Goal: Task Accomplishment & Management: Use online tool/utility

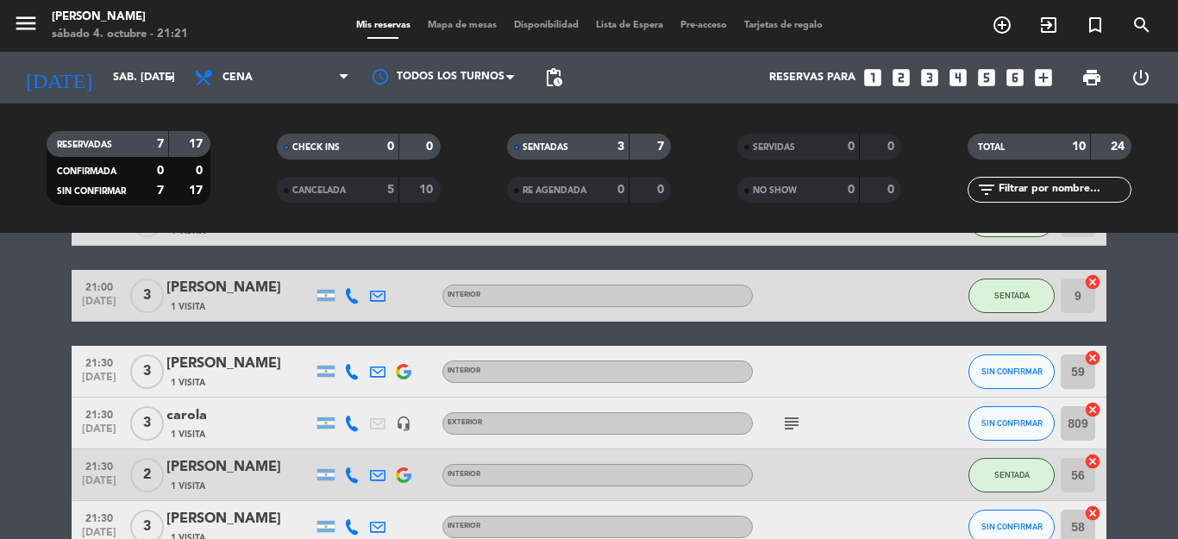
scroll to position [29, 0]
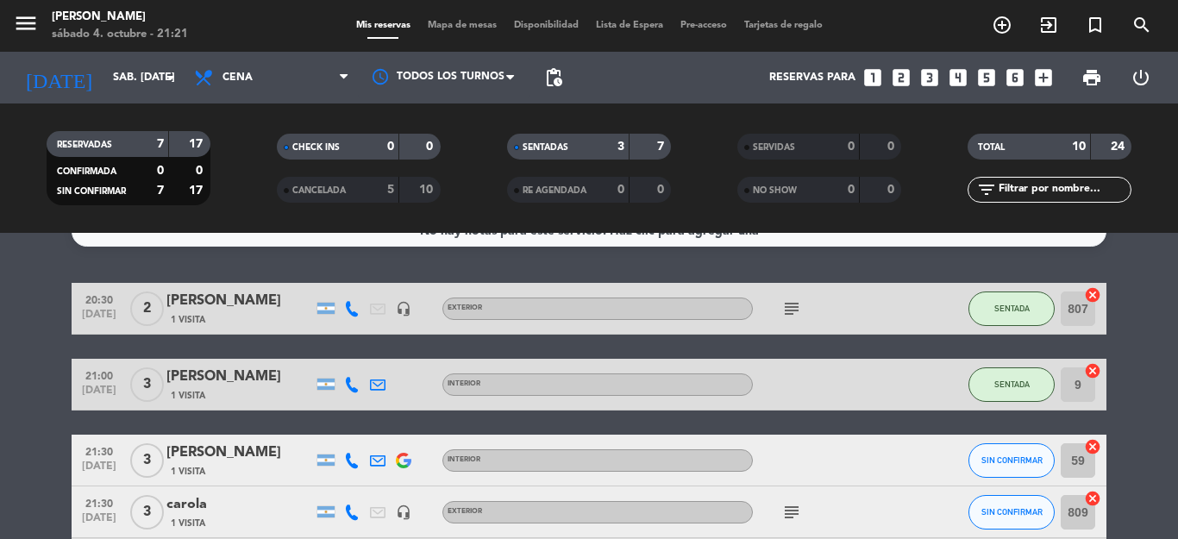
click at [781, 306] on icon "subject" at bounding box center [791, 308] width 21 height 21
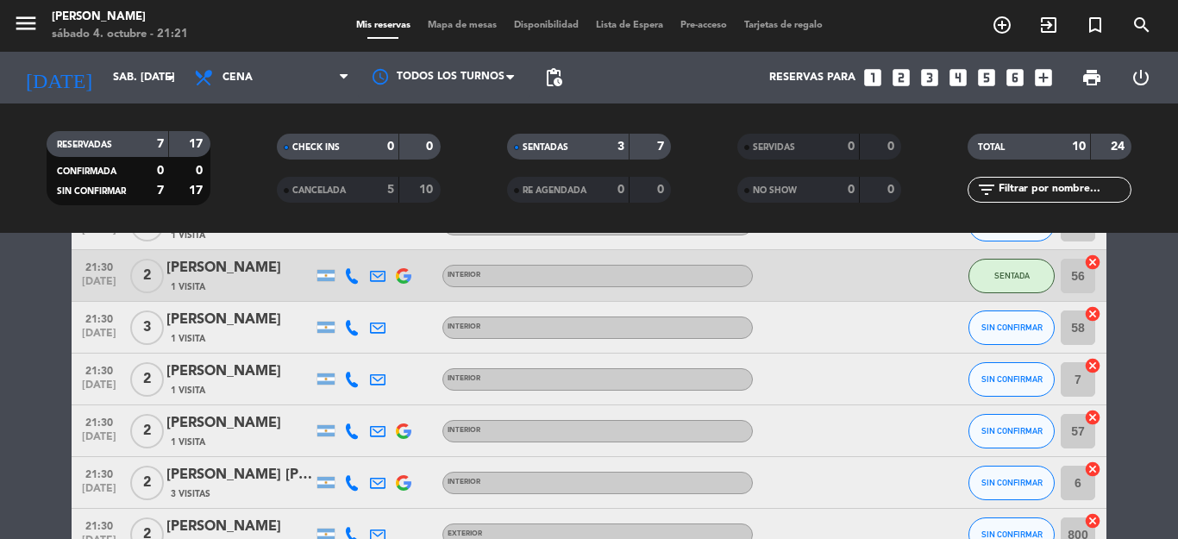
scroll to position [253, 0]
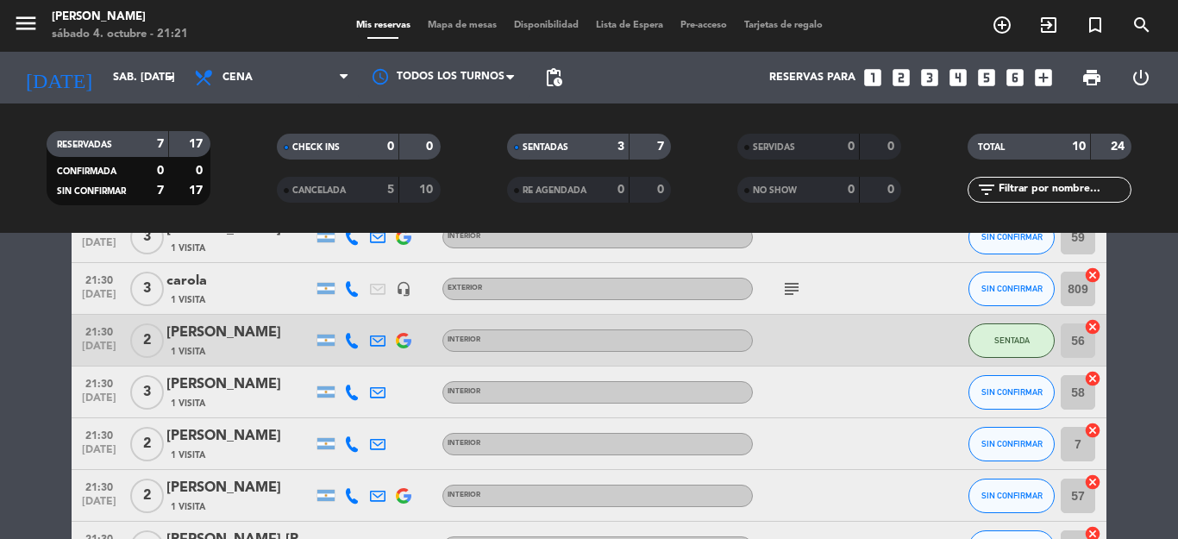
click at [781, 284] on icon "subject" at bounding box center [791, 289] width 21 height 21
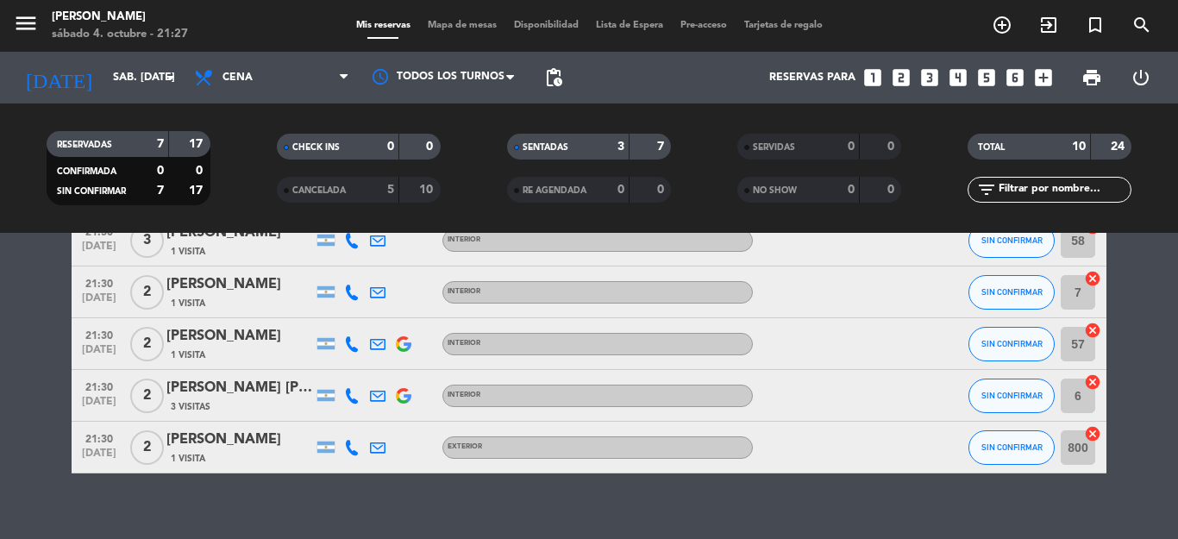
scroll to position [425, 0]
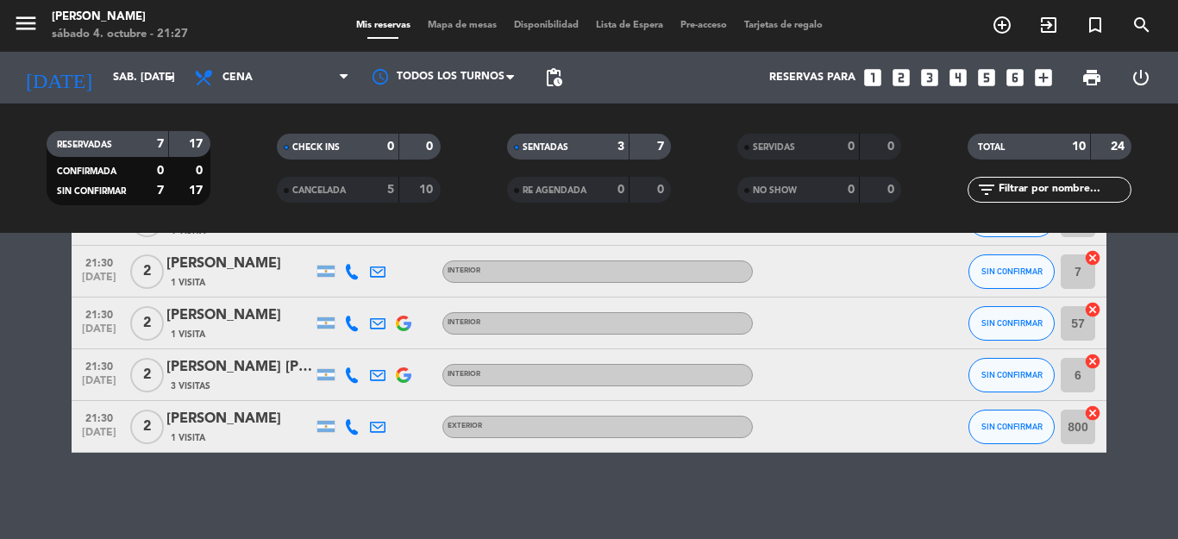
click at [243, 373] on div "[PERSON_NAME] [PERSON_NAME]" at bounding box center [239, 367] width 147 height 22
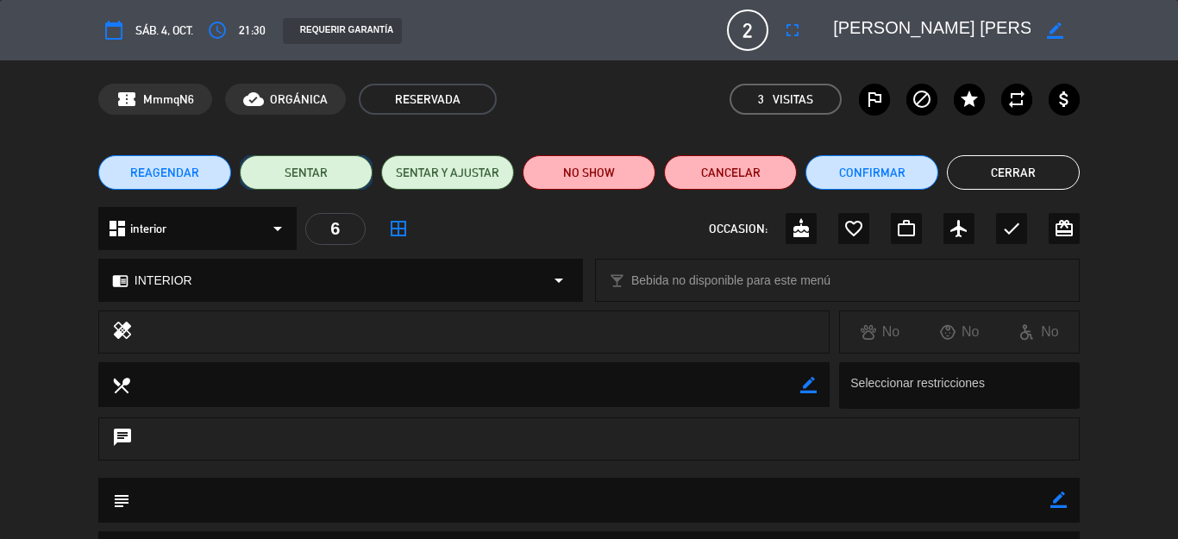
click at [310, 178] on button "SENTAR" at bounding box center [306, 172] width 133 height 34
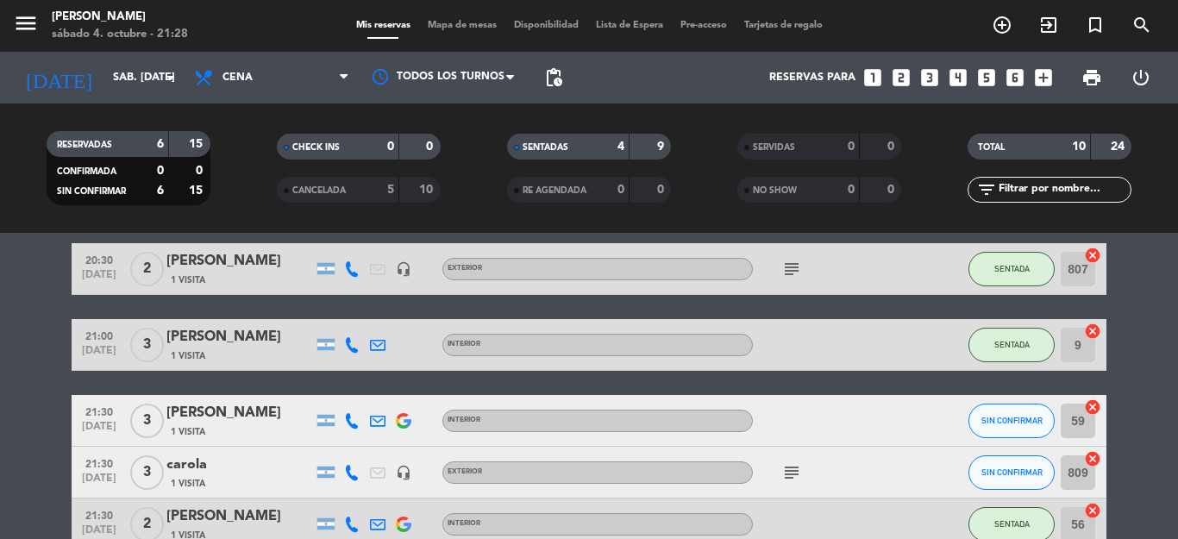
scroll to position [0, 0]
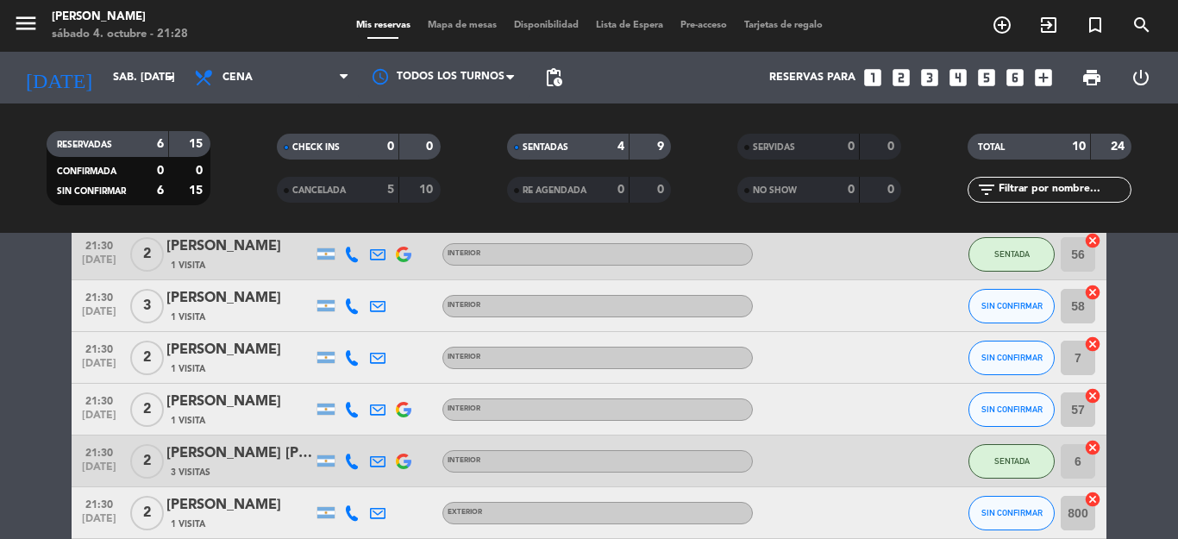
scroll to position [166, 0]
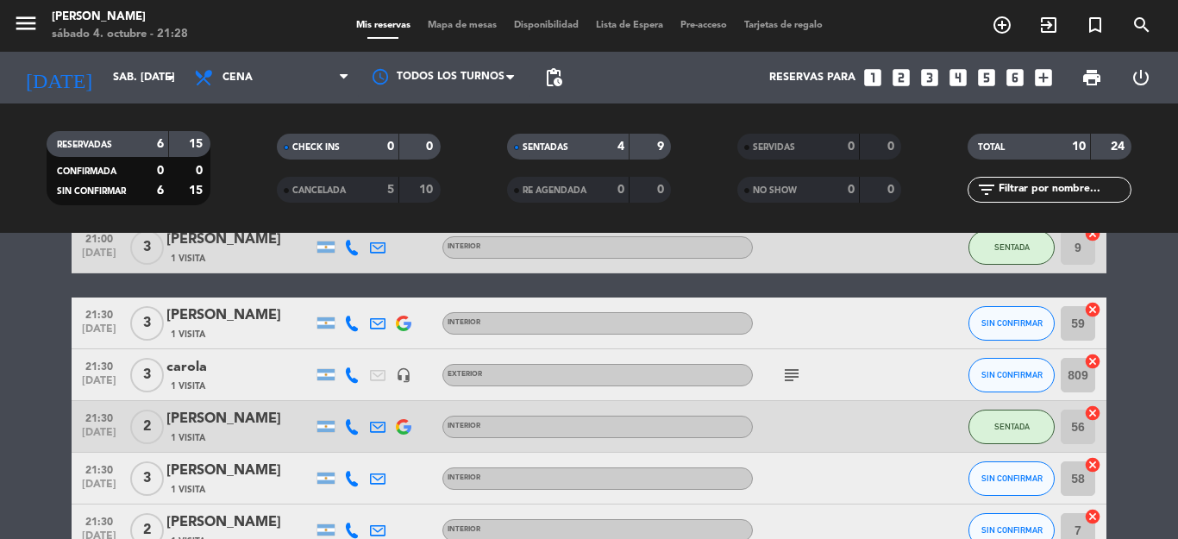
click at [781, 375] on icon "subject" at bounding box center [791, 375] width 21 height 21
click at [1028, 323] on span "SIN CONFIRMAR" at bounding box center [1011, 322] width 61 height 9
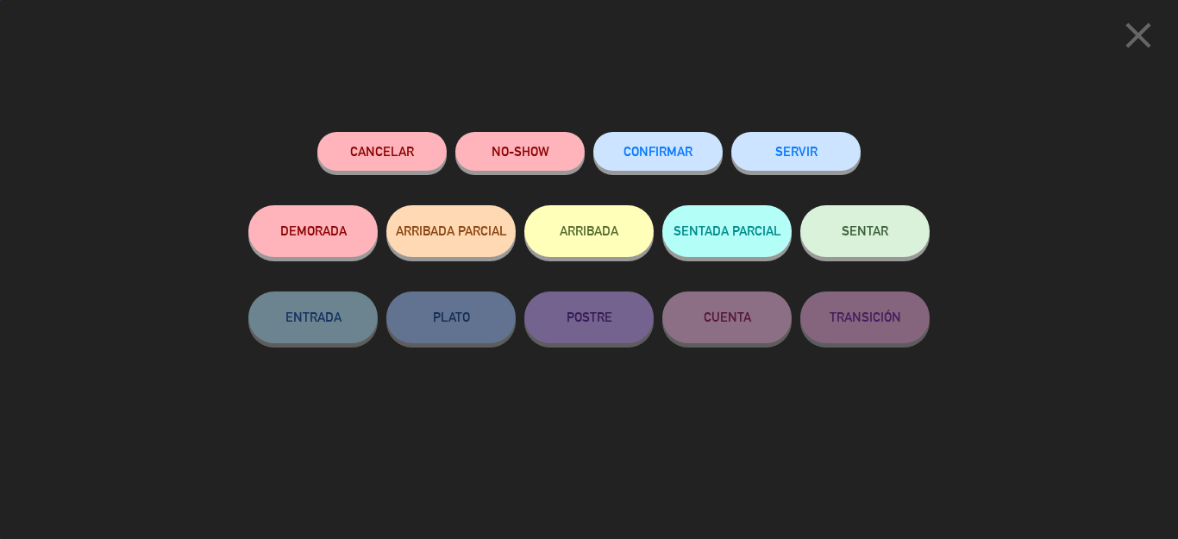
click at [894, 242] on button "SENTAR" at bounding box center [864, 231] width 129 height 52
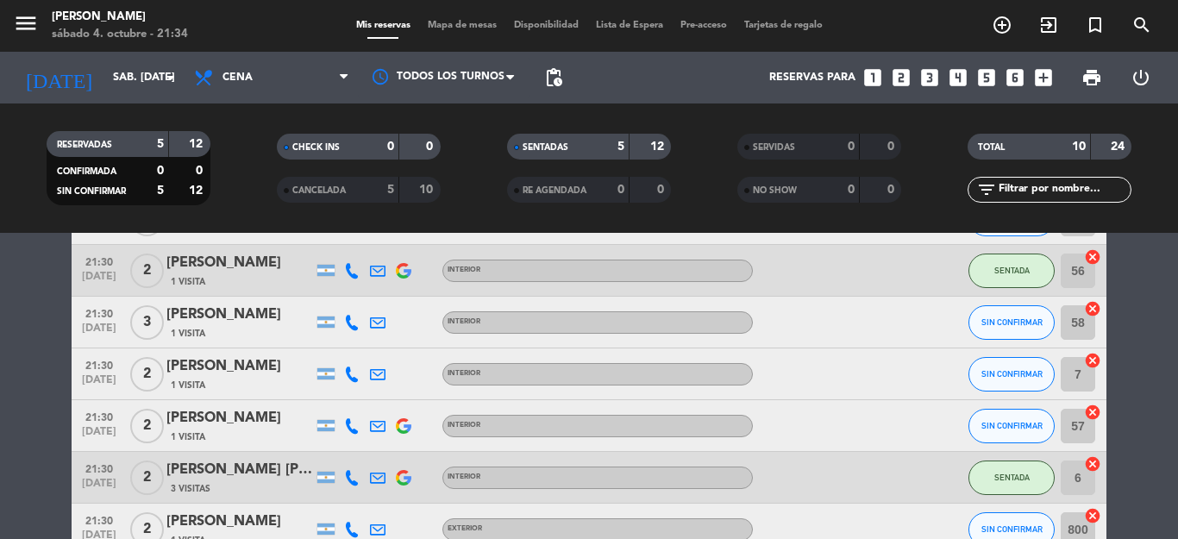
scroll to position [339, 0]
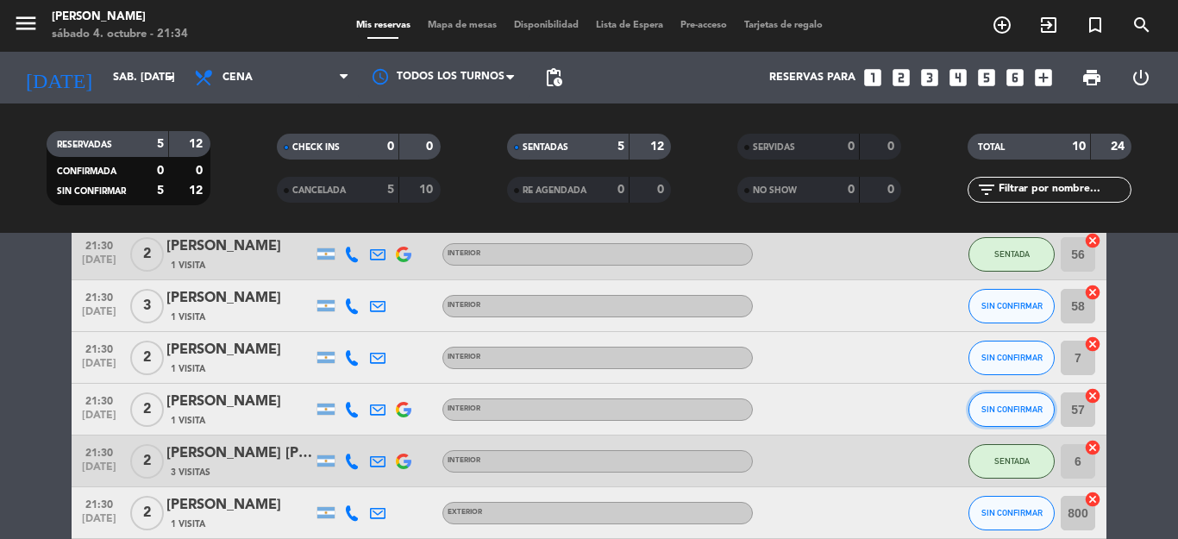
click at [1014, 417] on button "SIN CONFIRMAR" at bounding box center [1012, 409] width 86 height 34
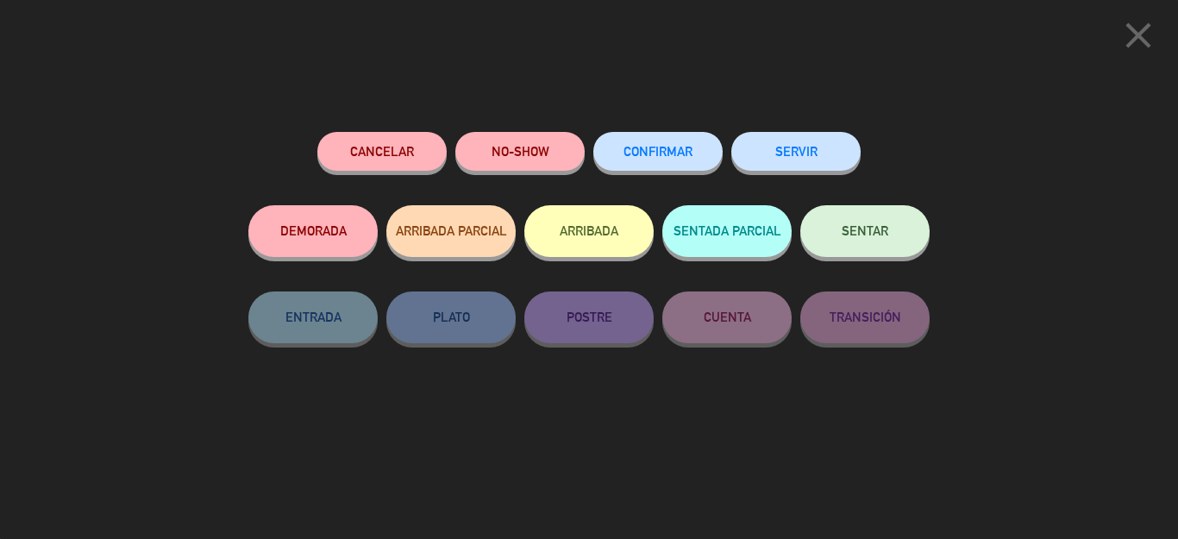
click at [855, 223] on button "SENTAR" at bounding box center [864, 231] width 129 height 52
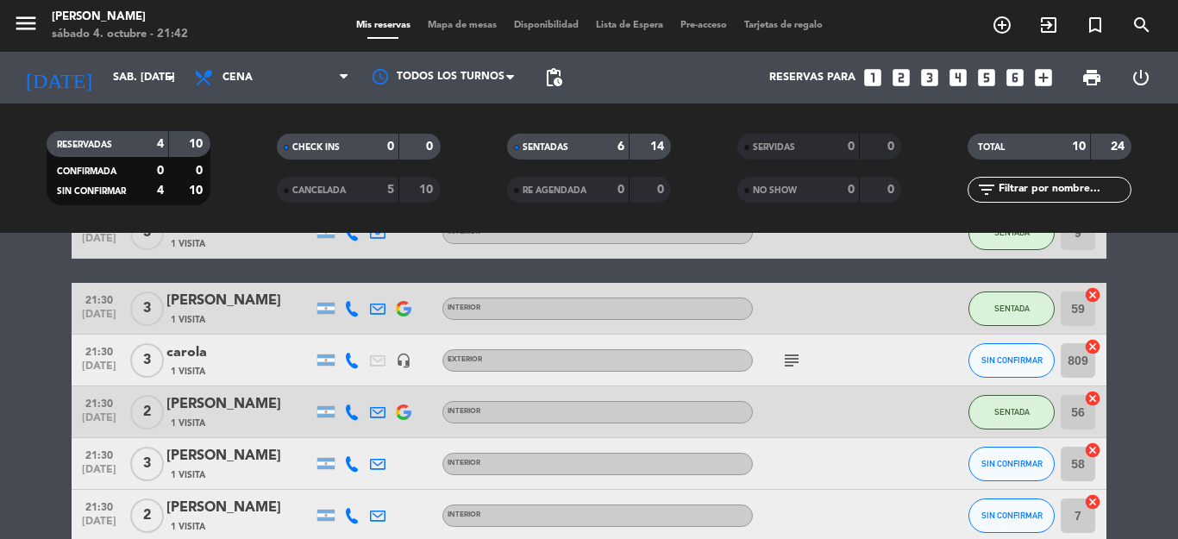
scroll to position [166, 0]
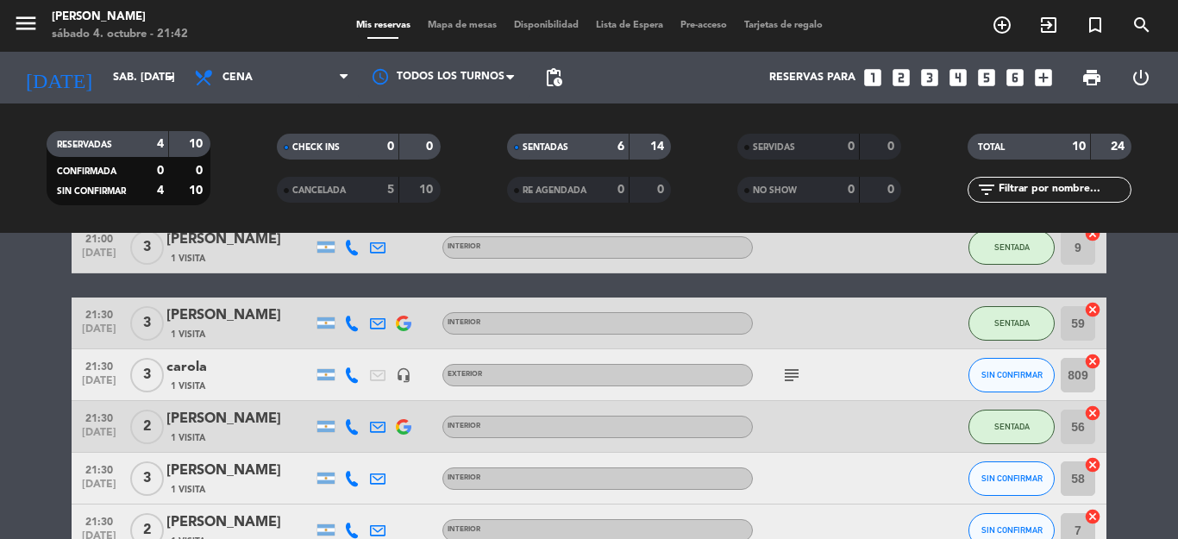
click at [791, 368] on icon "subject" at bounding box center [791, 375] width 21 height 21
click at [210, 365] on div "carola" at bounding box center [239, 367] width 147 height 22
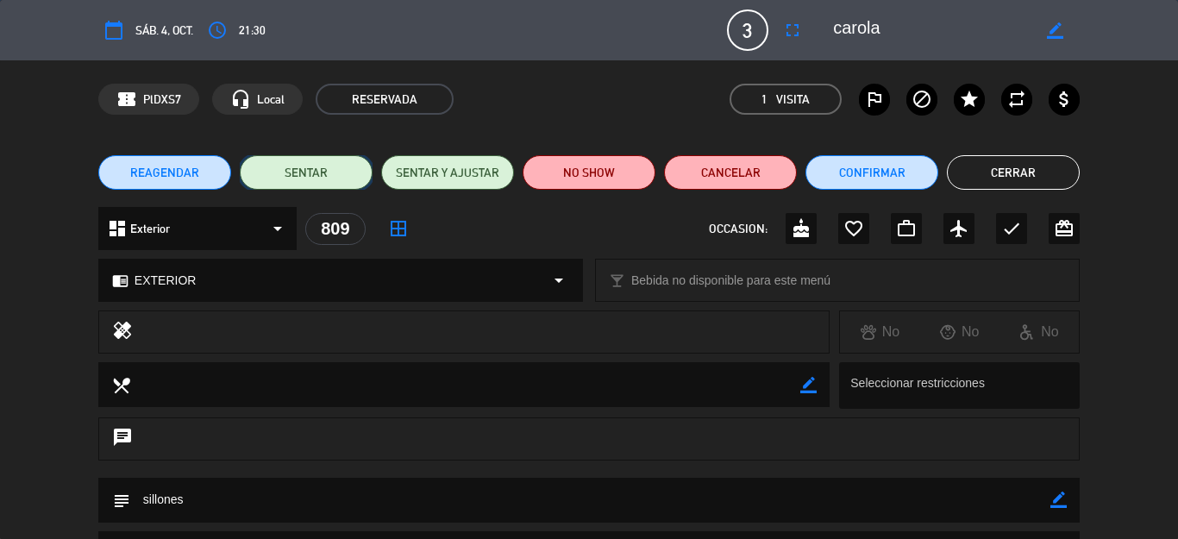
click at [298, 175] on button "SENTAR" at bounding box center [306, 172] width 133 height 34
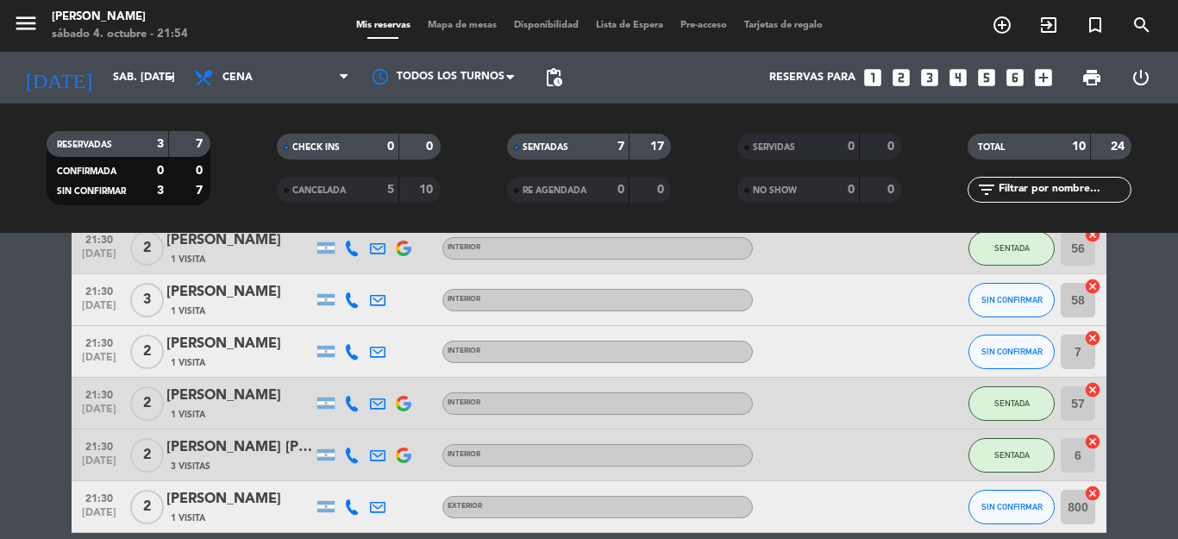
scroll to position [425, 0]
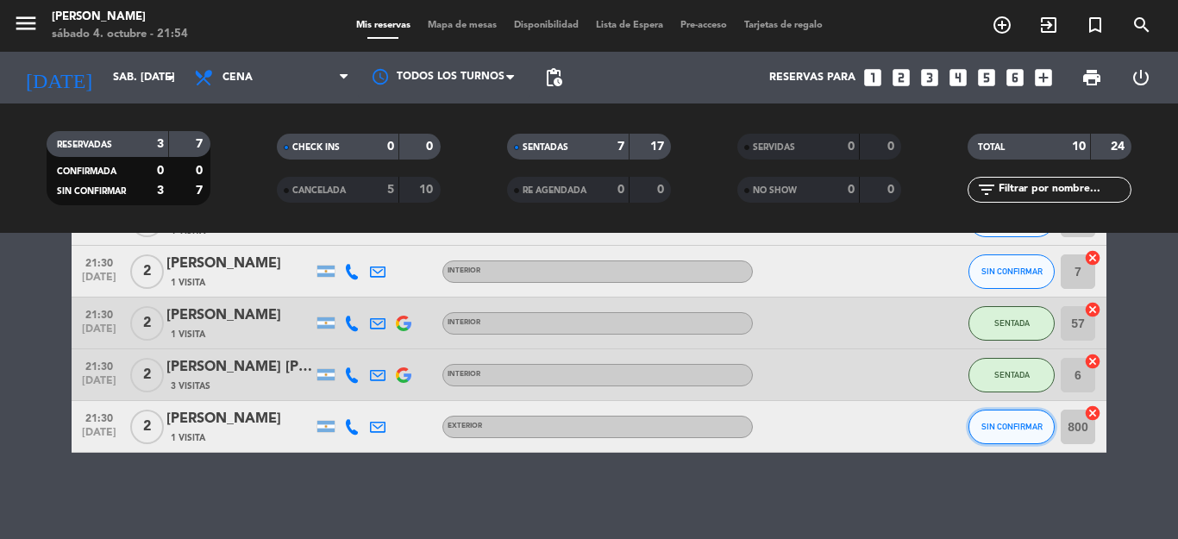
click at [989, 431] on button "SIN CONFIRMAR" at bounding box center [1012, 427] width 86 height 34
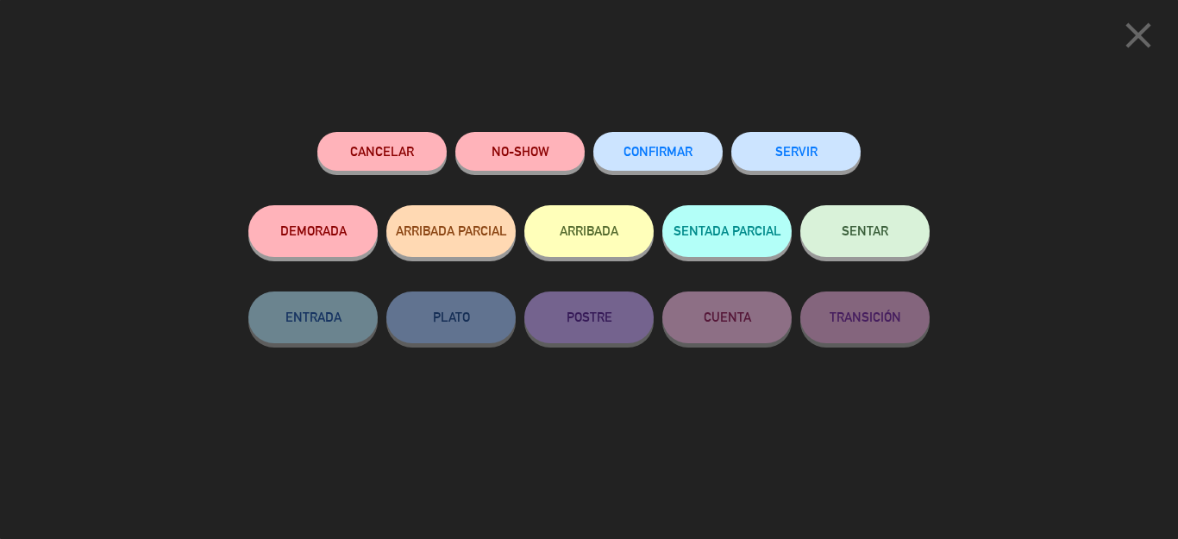
click at [899, 238] on button "SENTAR" at bounding box center [864, 231] width 129 height 52
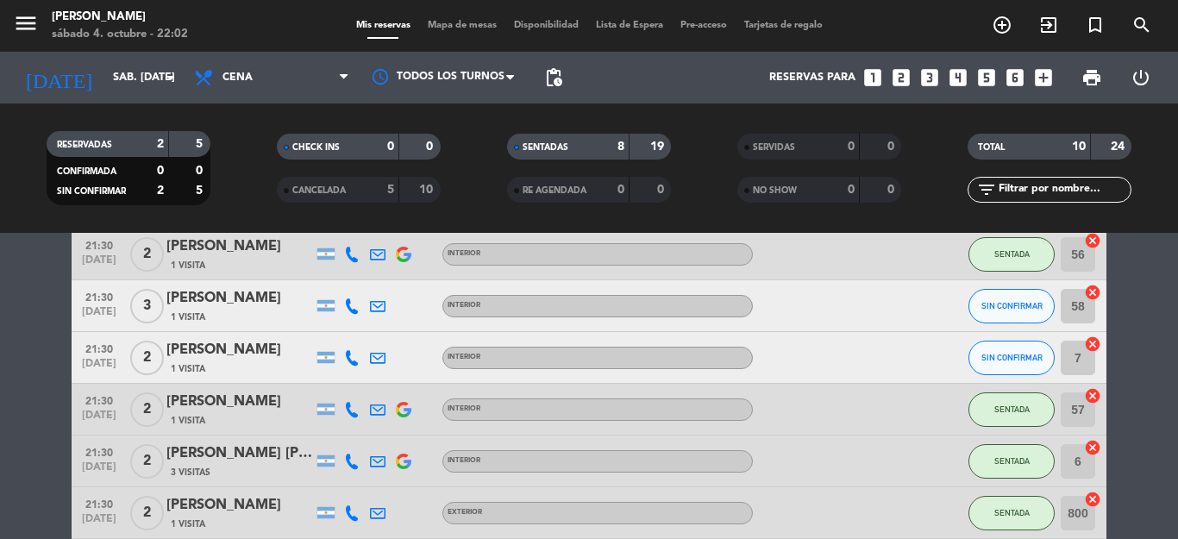
scroll to position [253, 0]
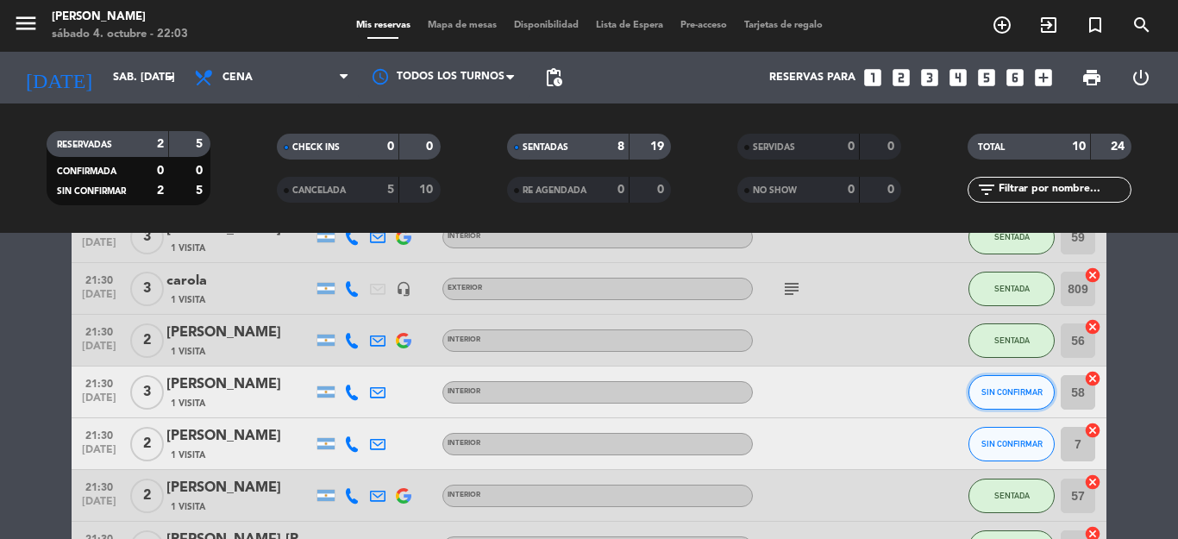
click at [1004, 384] on button "SIN CONFIRMAR" at bounding box center [1012, 392] width 86 height 34
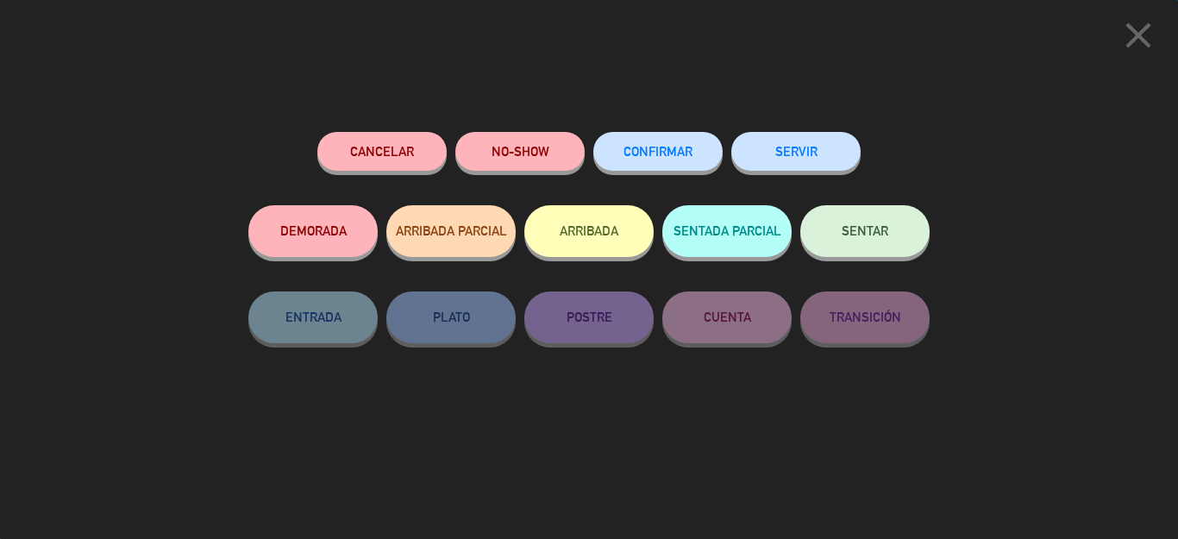
click at [887, 247] on button "SENTAR" at bounding box center [864, 231] width 129 height 52
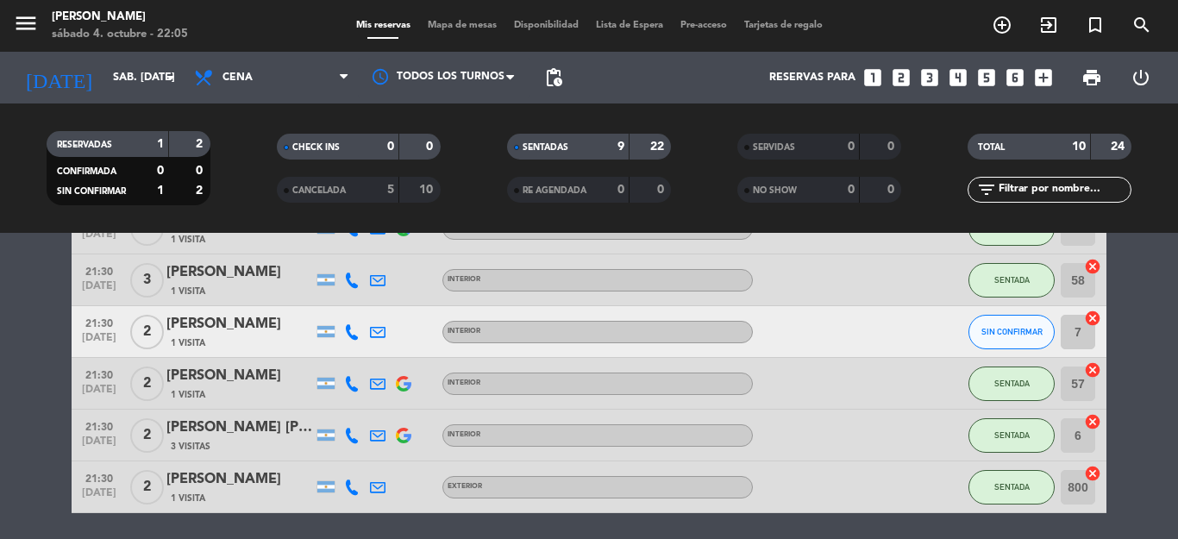
scroll to position [339, 0]
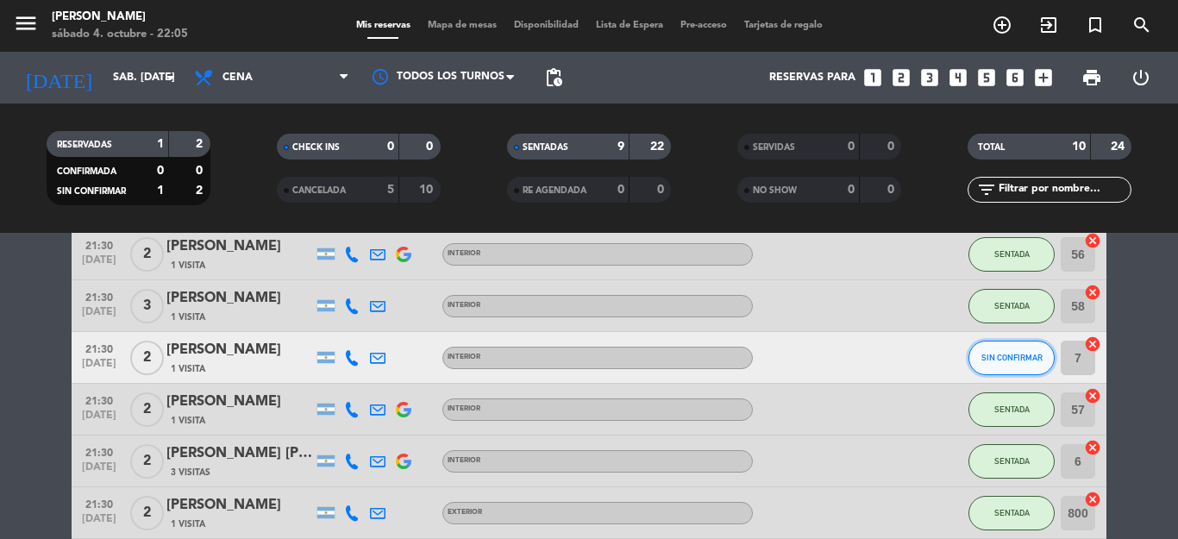
click at [987, 350] on button "SIN CONFIRMAR" at bounding box center [1012, 358] width 86 height 34
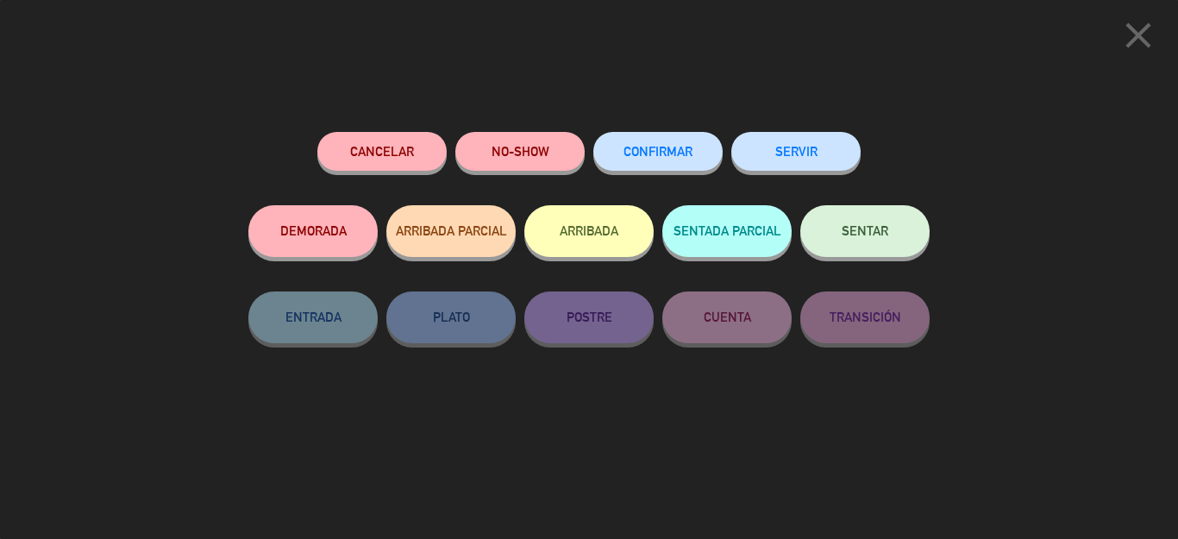
click at [877, 227] on span "SENTAR" at bounding box center [865, 230] width 47 height 15
